Goal: Task Accomplishment & Management: Manage account settings

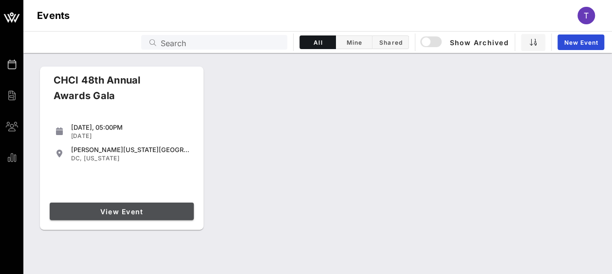
click at [179, 212] on span "View Event" at bounding box center [122, 212] width 136 height 8
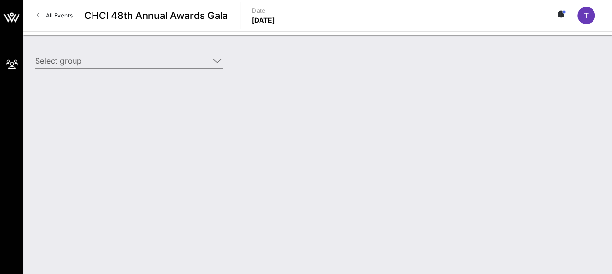
type input "AARP (AARP) [[PERSON_NAME] "[PERSON_NAME]"[PERSON_NAME], [EMAIL_ADDRESS][DOMAIN…"
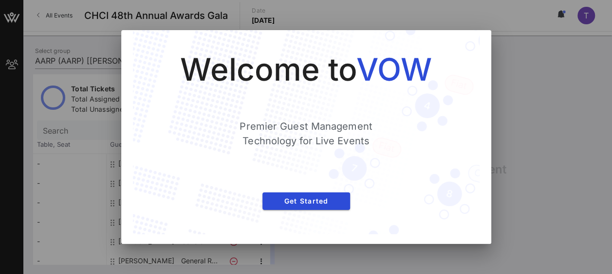
click at [87, 212] on div at bounding box center [306, 137] width 612 height 274
click at [533, 97] on div at bounding box center [306, 137] width 612 height 274
click at [332, 196] on button "Get Started" at bounding box center [306, 202] width 88 height 18
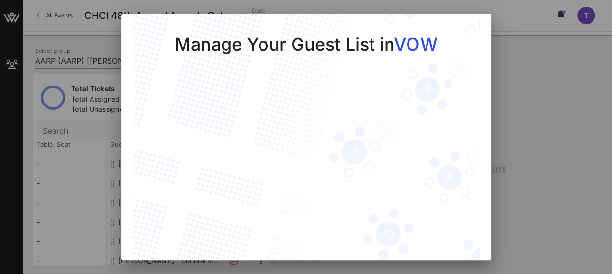
click at [530, 130] on div at bounding box center [306, 137] width 612 height 274
click at [531, 164] on div at bounding box center [306, 137] width 612 height 274
click at [90, 131] on div at bounding box center [306, 137] width 612 height 274
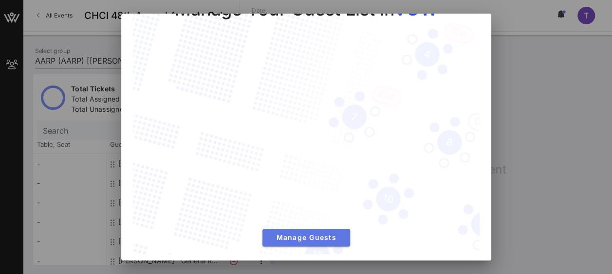
click at [329, 234] on span "Manage Guests" at bounding box center [306, 238] width 72 height 8
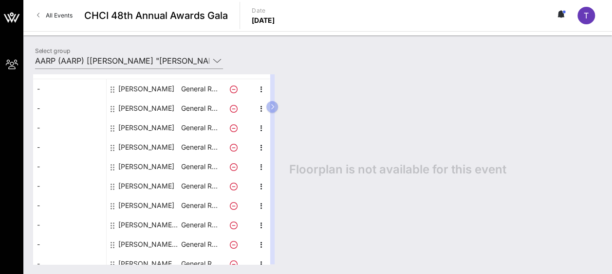
scroll to position [84, 0]
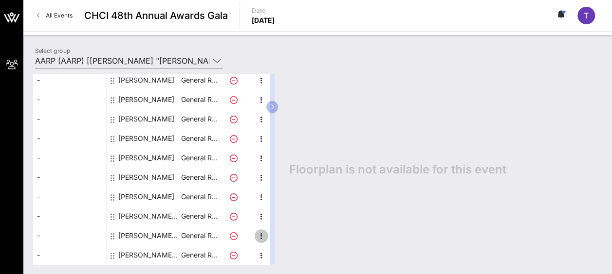
click at [262, 234] on icon "button" at bounding box center [262, 237] width 12 height 12
click at [278, 237] on div "Edit" at bounding box center [284, 239] width 19 height 8
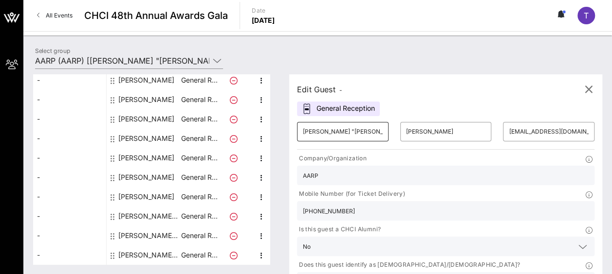
click at [361, 127] on input "[PERSON_NAME] "[PERSON_NAME]"" at bounding box center [343, 132] width 80 height 16
type input "T"
type input "[PERSON_NAME]"
click at [419, 133] on input "[PERSON_NAME]" at bounding box center [446, 132] width 80 height 16
drag, startPoint x: 431, startPoint y: 134, endPoint x: 365, endPoint y: 129, distance: 66.4
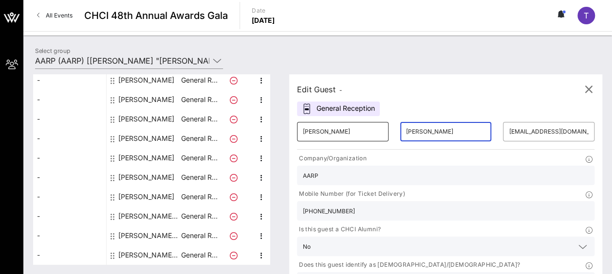
click at [365, 129] on div "​ [PERSON_NAME] ​ [PERSON_NAME] ​ [EMAIL_ADDRESS][DOMAIN_NAME]" at bounding box center [445, 131] width 309 height 31
type input "[PERSON_NAME]"
click at [503, 134] on div "​ [EMAIL_ADDRESS][DOMAIN_NAME]" at bounding box center [548, 131] width 91 height 19
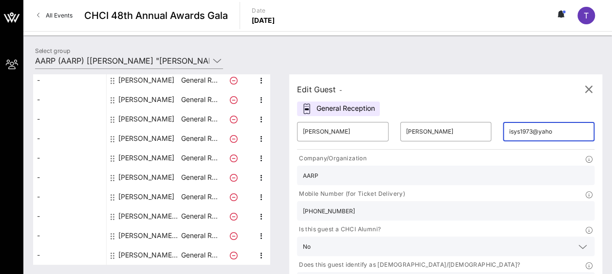
scroll to position [0, 0]
type input "i"
type input "[EMAIL_ADDRESS][DOMAIN_NAME]"
click at [477, 205] on input "[PHONE_NUMBER]" at bounding box center [446, 211] width 286 height 13
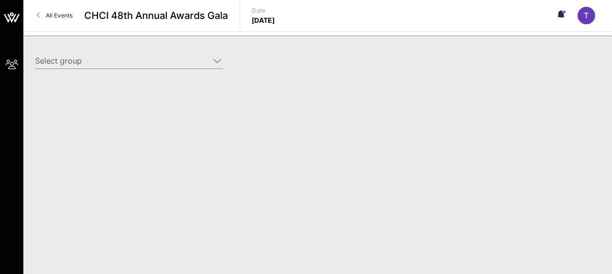
type input "AARP (AARP) [[PERSON_NAME] "[PERSON_NAME]"[PERSON_NAME], [EMAIL_ADDRESS][DOMAIN…"
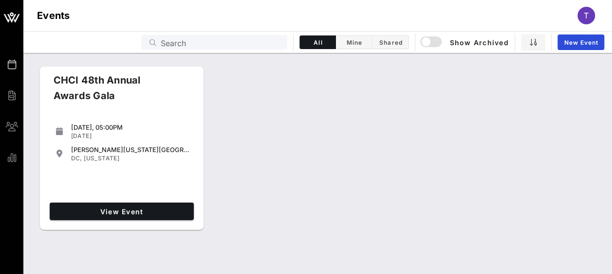
click at [563, 169] on div "CHCI 48th Annual Awards Gala [DATE], 05:00PM [DATE] [PERSON_NAME][US_STATE][GEO…" at bounding box center [317, 149] width 588 height 172
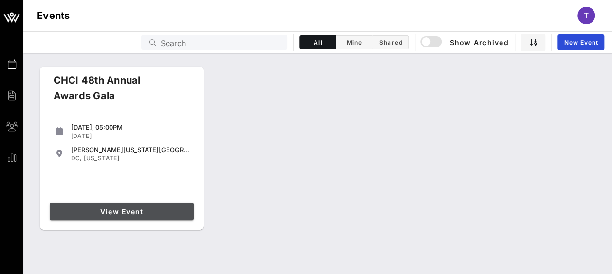
click at [160, 209] on span "View Event" at bounding box center [122, 212] width 136 height 8
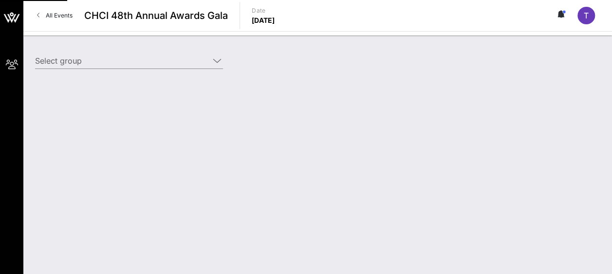
type input "AARP (AARP) [[PERSON_NAME] "[PERSON_NAME]"[PERSON_NAME], [EMAIL_ADDRESS][DOMAIN…"
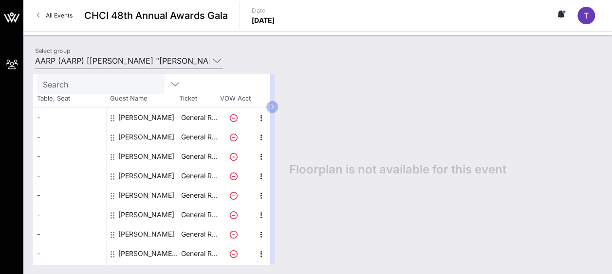
scroll to position [84, 0]
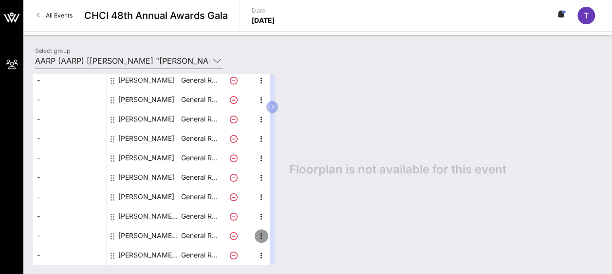
click at [262, 236] on icon "button" at bounding box center [262, 237] width 12 height 12
click at [285, 236] on div "Edit" at bounding box center [284, 239] width 19 height 8
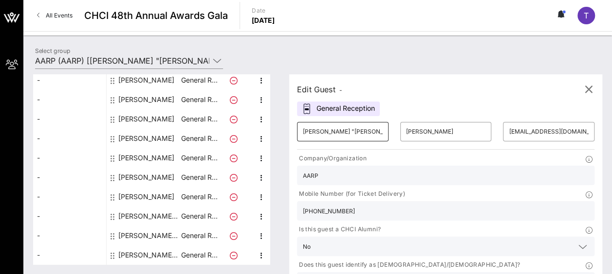
click at [358, 134] on input "[PERSON_NAME] "[PERSON_NAME]"" at bounding box center [343, 132] width 80 height 16
drag, startPoint x: 363, startPoint y: 134, endPoint x: 297, endPoint y: 130, distance: 65.8
click at [297, 130] on div "Edit Guest - General Reception ​ [PERSON_NAME] "[PERSON_NAME]" ​ [PERSON_NAME] …" at bounding box center [445, 201] width 313 height 255
drag, startPoint x: 361, startPoint y: 128, endPoint x: 297, endPoint y: 128, distance: 63.8
click at [297, 128] on div "Edit Guest - General Reception ​ [PERSON_NAME] "[PERSON_NAME]" ​ [PERSON_NAME] …" at bounding box center [445, 201] width 313 height 255
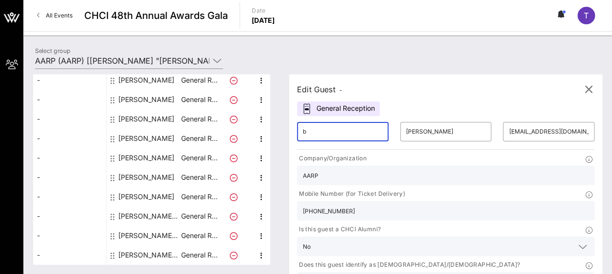
type input "[PERSON_NAME]"
drag, startPoint x: 406, startPoint y: 129, endPoint x: 411, endPoint y: 130, distance: 5.0
click at [407, 129] on input "[PERSON_NAME]" at bounding box center [446, 132] width 80 height 16
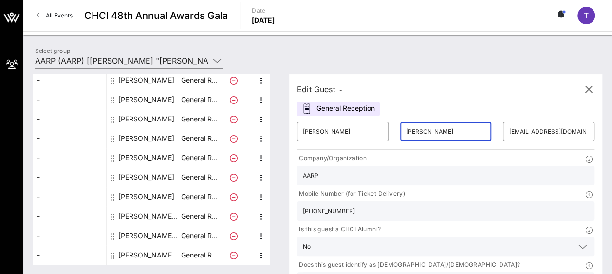
drag, startPoint x: 434, startPoint y: 132, endPoint x: 370, endPoint y: 134, distance: 63.3
click at [370, 134] on div "​ [PERSON_NAME] ​ [PERSON_NAME] ​ [EMAIL_ADDRESS][DOMAIN_NAME]" at bounding box center [445, 131] width 309 height 31
type input "[PERSON_NAME]"
drag, startPoint x: 459, startPoint y: 132, endPoint x: 532, endPoint y: 132, distance: 73.0
click at [532, 132] on div "​ Beverly ​ Gilyard ​ isys1973@yahoo.com Company/Organization AARP Mobile Numbe…" at bounding box center [445, 221] width 309 height 211
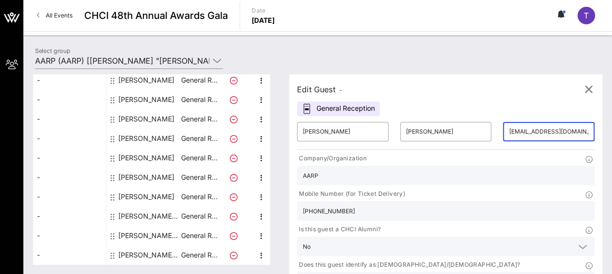
scroll to position [0, 0]
drag, startPoint x: 512, startPoint y: 130, endPoint x: 456, endPoint y: 132, distance: 56.5
click at [503, 132] on div "​ [EMAIL_ADDRESS][DOMAIN_NAME]" at bounding box center [548, 131] width 91 height 19
drag, startPoint x: 480, startPoint y: 133, endPoint x: 452, endPoint y: 131, distance: 27.8
click at [497, 131] on div "​ om" at bounding box center [548, 131] width 103 height 31
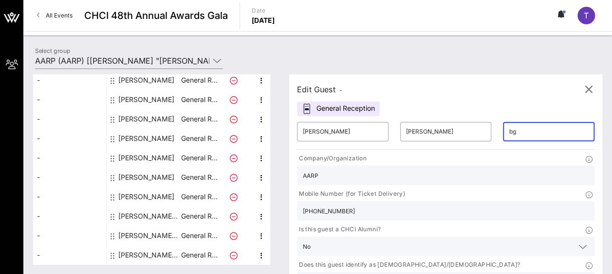
type input "[EMAIL_ADDRESS][DOMAIN_NAME]"
click at [492, 205] on input "[PHONE_NUMBER]" at bounding box center [446, 211] width 286 height 13
drag, startPoint x: 469, startPoint y: 182, endPoint x: 411, endPoint y: 176, distance: 57.7
click at [409, 176] on div "Company/Organization AARP Mobile Number (for Ticket Delivery) 202 830-7531 Is t…" at bounding box center [445, 225] width 309 height 146
paste input "(202) 664-9423"
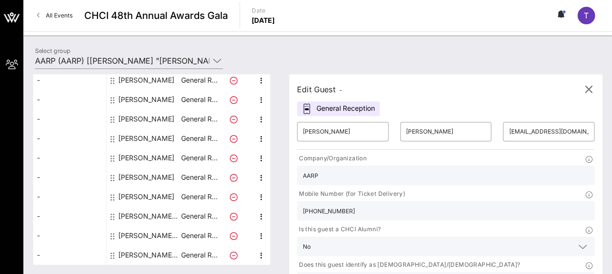
click at [440, 205] on input "(202) 664-9423" at bounding box center [446, 211] width 286 height 13
click at [425, 205] on input "(202 664-9423" at bounding box center [446, 211] width 286 height 13
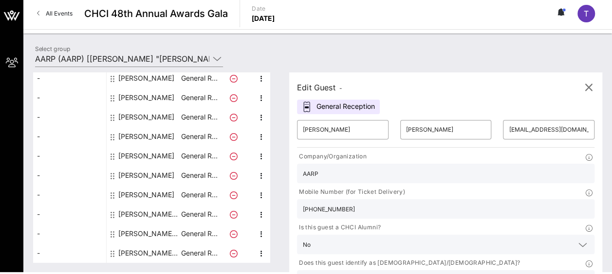
scroll to position [4, 0]
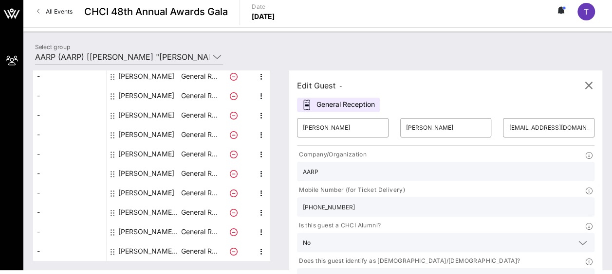
type input "202 664-9423"
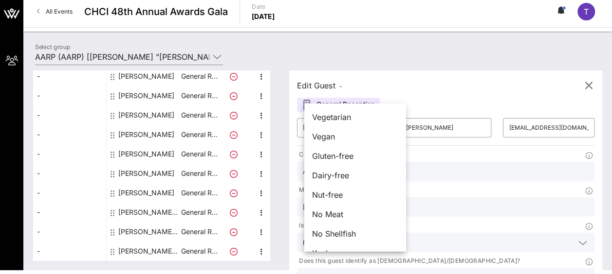
click at [607, 224] on div "Total Tickets 10 Total Assigned 10 Total Unassigned 0 Need Help? Search Table, …" at bounding box center [317, 166] width 588 height 210
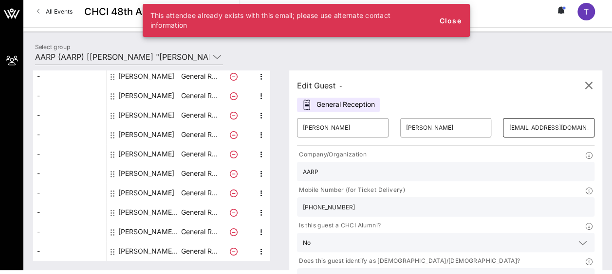
drag, startPoint x: 514, startPoint y: 127, endPoint x: 464, endPoint y: 128, distance: 50.2
click at [503, 128] on div "​ BGilyard@aarp.org" at bounding box center [548, 127] width 91 height 19
click at [509, 128] on input "[EMAIL_ADDRESS][DOMAIN_NAME]" at bounding box center [549, 128] width 80 height 16
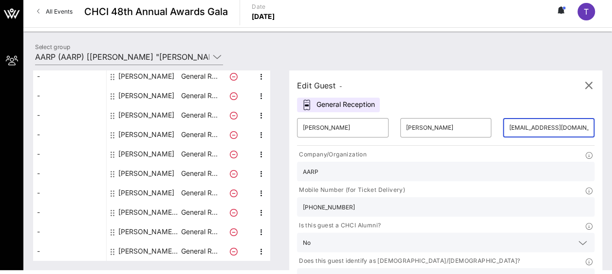
drag, startPoint x: 516, startPoint y: 128, endPoint x: 452, endPoint y: 125, distance: 64.3
click at [497, 125] on div "​ BGilyard@aarp.org" at bounding box center [548, 127] width 103 height 31
drag, startPoint x: 512, startPoint y: 128, endPoint x: 458, endPoint y: 131, distance: 53.2
click at [503, 131] on div "​ BGilyard@aarp.org" at bounding box center [548, 127] width 91 height 19
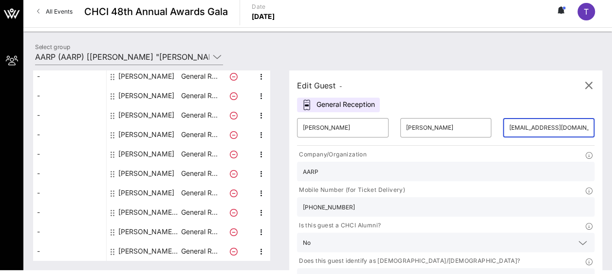
type input "bgilyard@aarp.org"
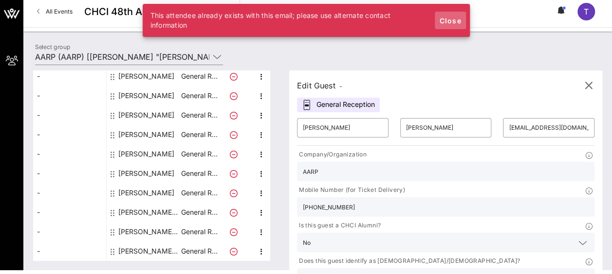
click at [461, 20] on button "Close" at bounding box center [450, 21] width 31 height 18
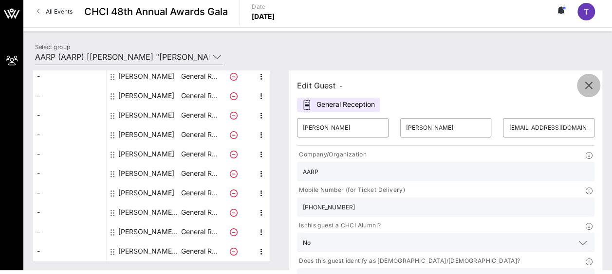
click at [584, 83] on icon "button" at bounding box center [589, 86] width 12 height 12
